Goal: Task Accomplishment & Management: Manage account settings

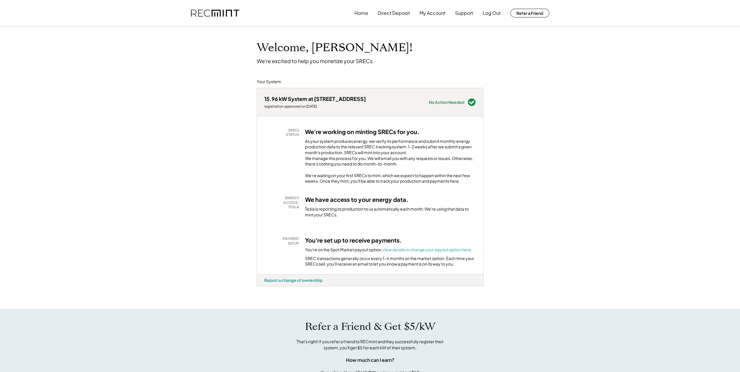
click at [331, 238] on div "SRECs STATUS We're working on minting SRECs for you. As your system produces en…" at bounding box center [370, 195] width 226 height 158
click at [358, 190] on div "SRECs STATUS We're working on minting SRECs for you. As your system produces en…" at bounding box center [370, 195] width 226 height 158
click at [375, 131] on h3 "We're working on minting SRECs for you." at bounding box center [362, 132] width 115 height 8
click at [354, 10] on div "Home Direct Deposit My Account Support Log Out Refer a Friend" at bounding box center [370, 13] width 372 height 26
click at [358, 13] on button "Home" at bounding box center [362, 13] width 14 height 12
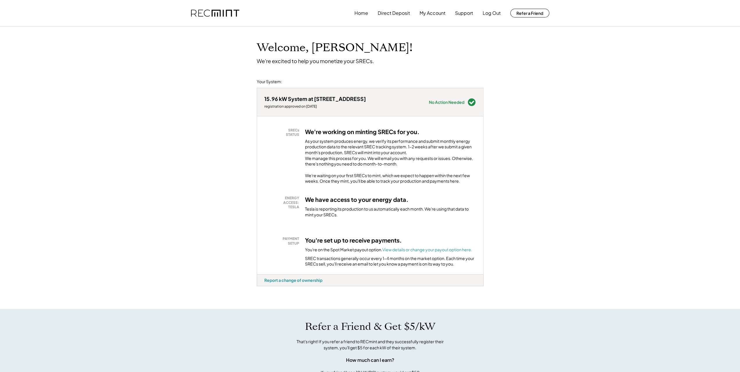
click at [357, 218] on div "Tesla is reporting its production to us automatically each month. We're using t…" at bounding box center [390, 211] width 171 height 11
click at [396, 15] on button "Direct Deposit" at bounding box center [394, 13] width 32 height 12
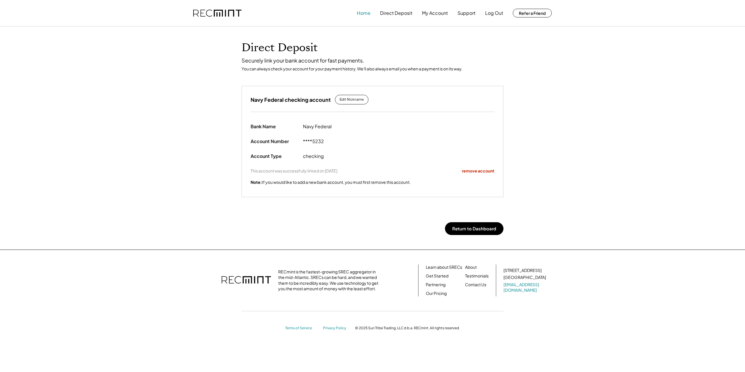
click at [363, 17] on button "Home" at bounding box center [364, 13] width 14 height 12
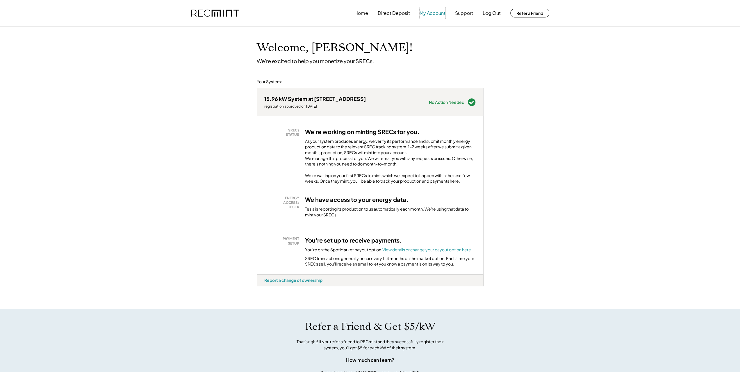
click at [436, 15] on button "My Account" at bounding box center [433, 13] width 26 height 12
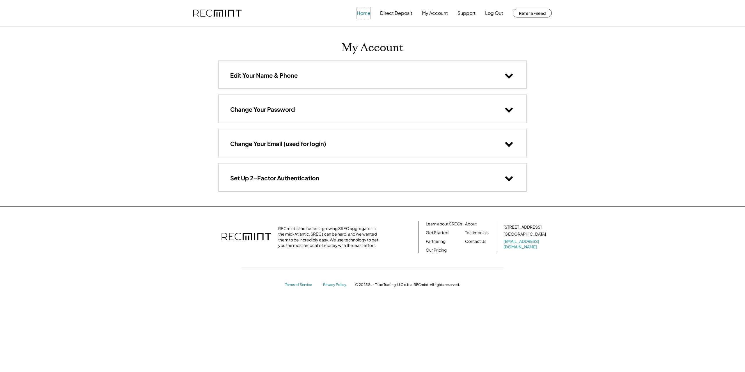
click at [360, 11] on button "Home" at bounding box center [364, 13] width 14 height 12
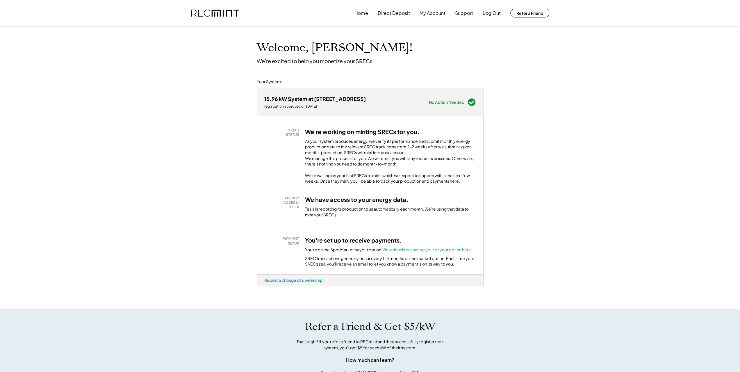
click at [230, 14] on img at bounding box center [215, 13] width 48 height 7
click at [415, 252] on font "View details or change your payout option here." at bounding box center [428, 249] width 90 height 5
